Goal: Navigation & Orientation: Find specific page/section

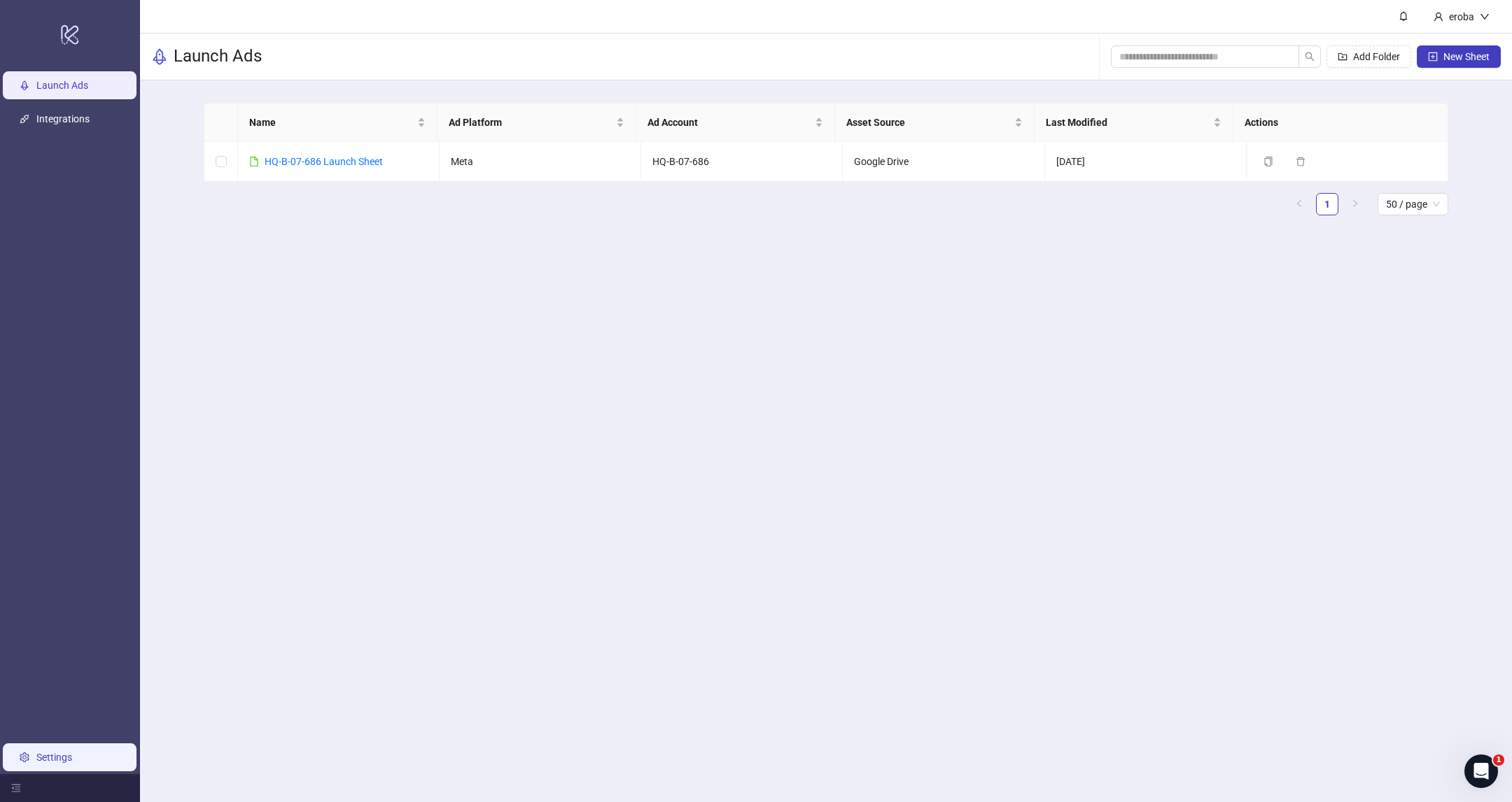
click at [57, 756] on link "Settings" at bounding box center [55, 758] width 36 height 11
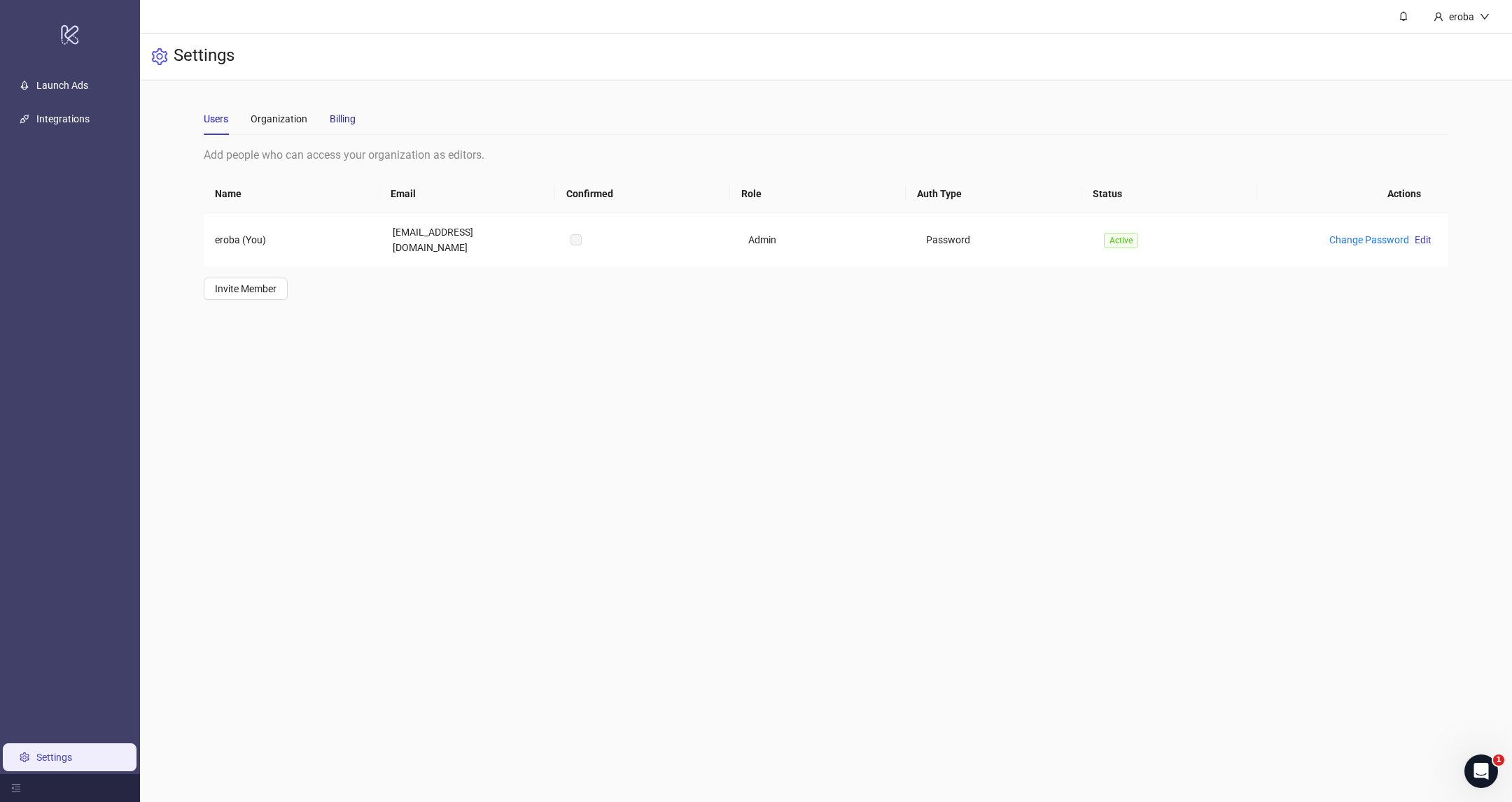
click at [343, 121] on div "Billing" at bounding box center [342, 119] width 25 height 15
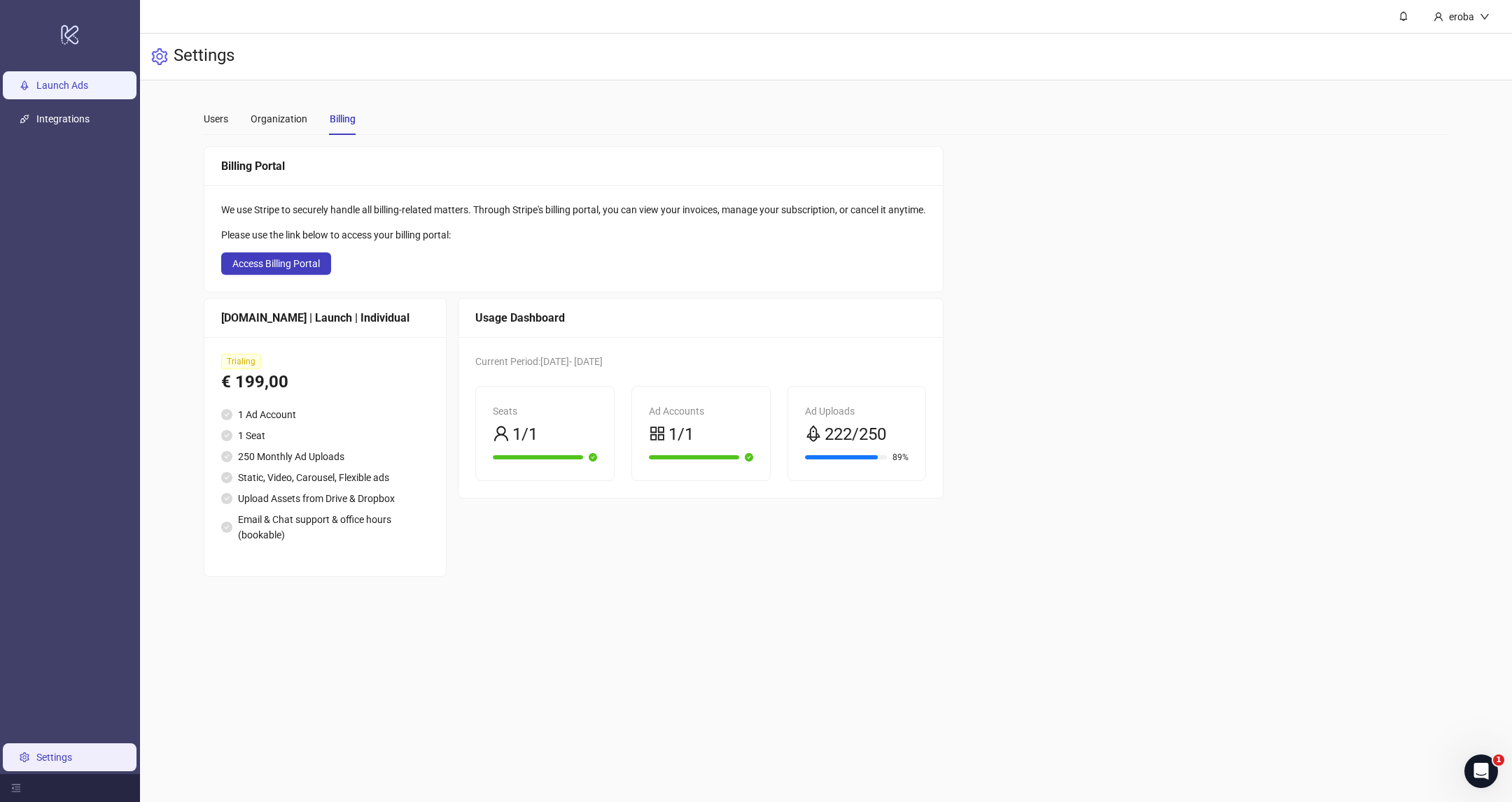
click at [88, 89] on link "Launch Ads" at bounding box center [62, 86] width 52 height 11
